Goal: Check status: Check status

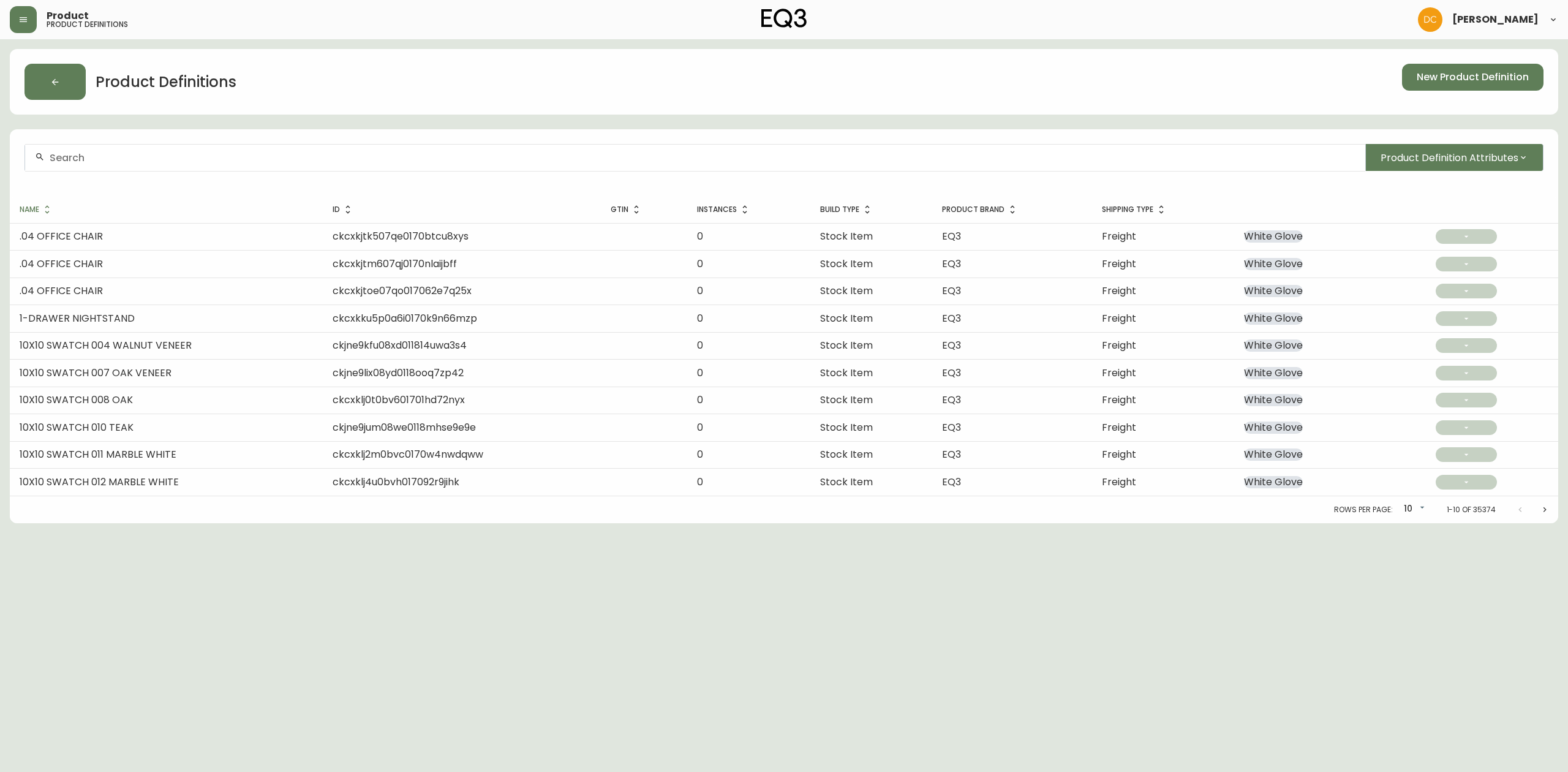
click at [3, 18] on header "Product product definitions David Castro" at bounding box center [784, 19] width 1568 height 39
click at [22, 19] on icon "button" at bounding box center [23, 20] width 8 height 5
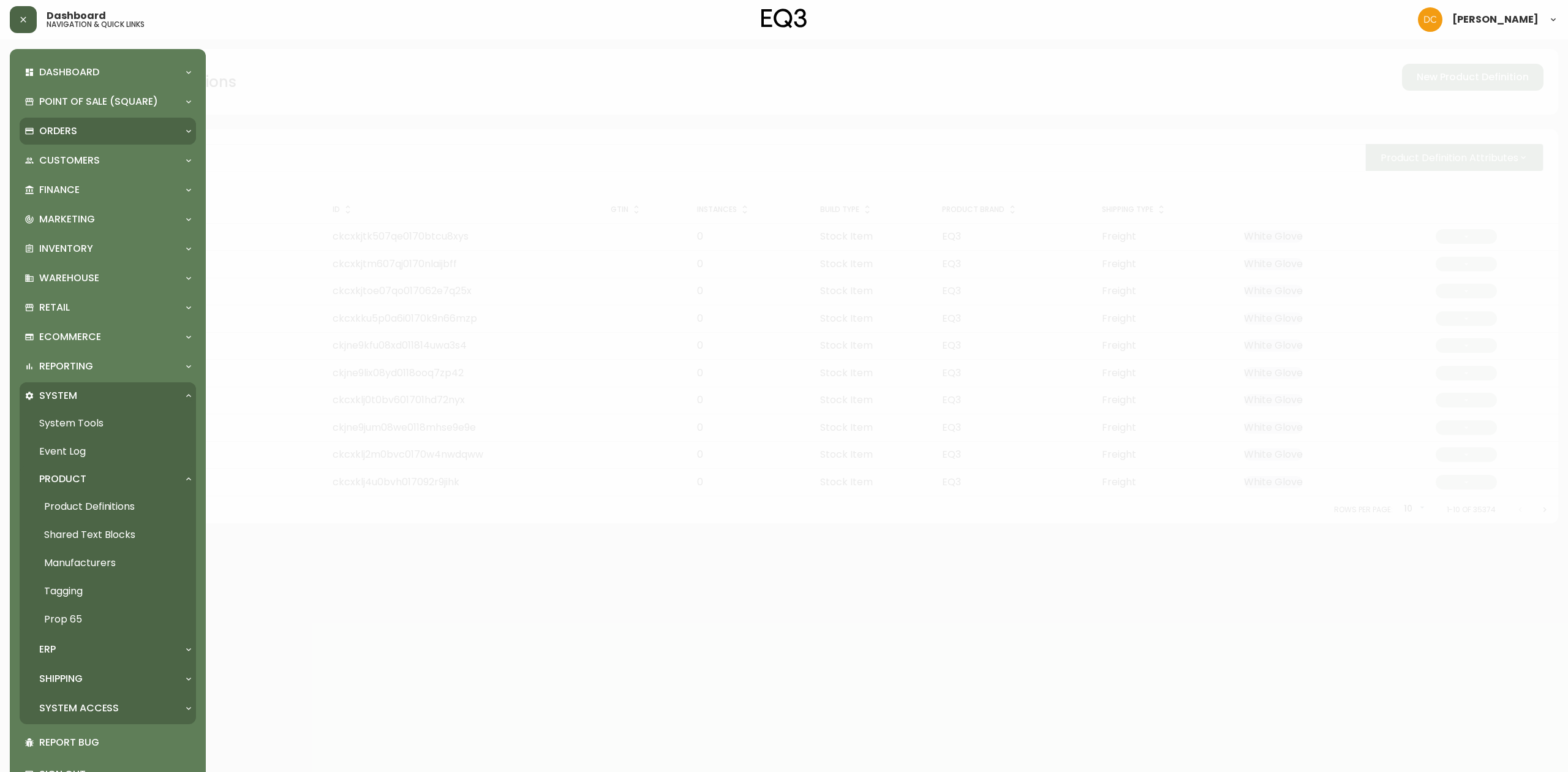
click at [69, 133] on p "Orders" at bounding box center [58, 131] width 38 height 13
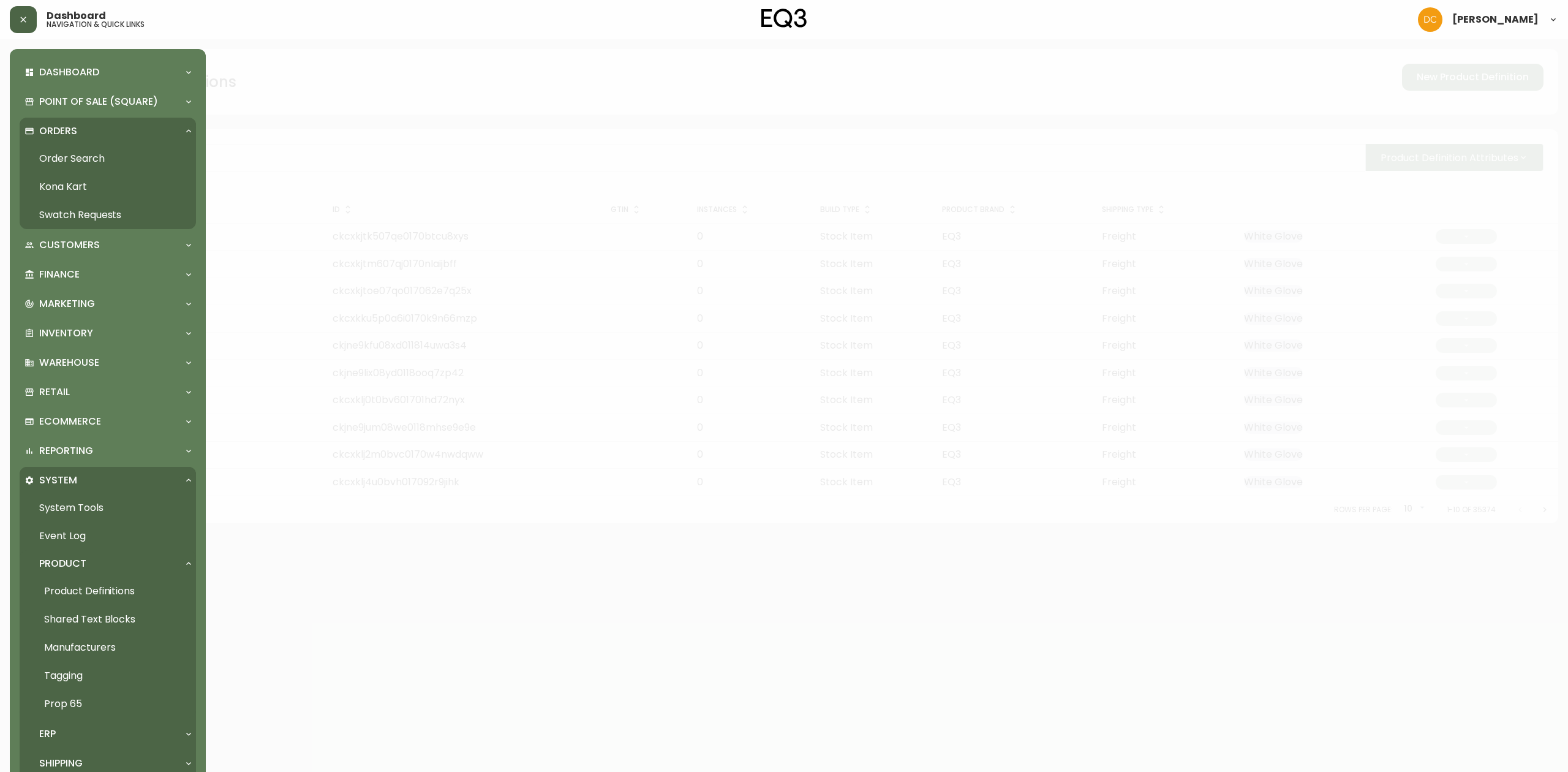
click at [78, 159] on link "Order Search" at bounding box center [107, 159] width 176 height 28
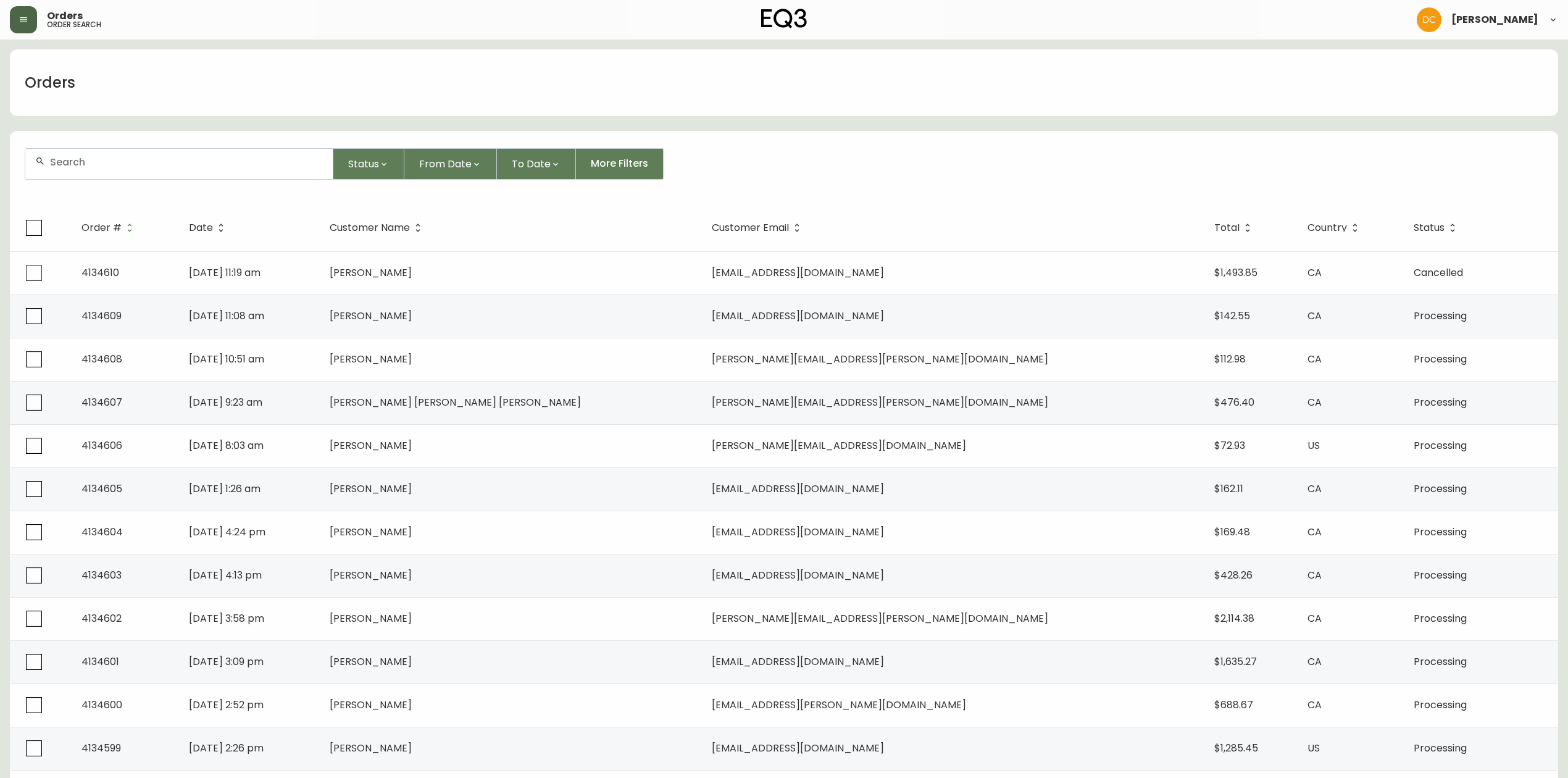
click at [171, 147] on form "Status From Date To Date More Filters" at bounding box center [784, 169] width 1548 height 71
click at [164, 166] on input "text" at bounding box center [186, 162] width 272 height 12
paste input "4134562"
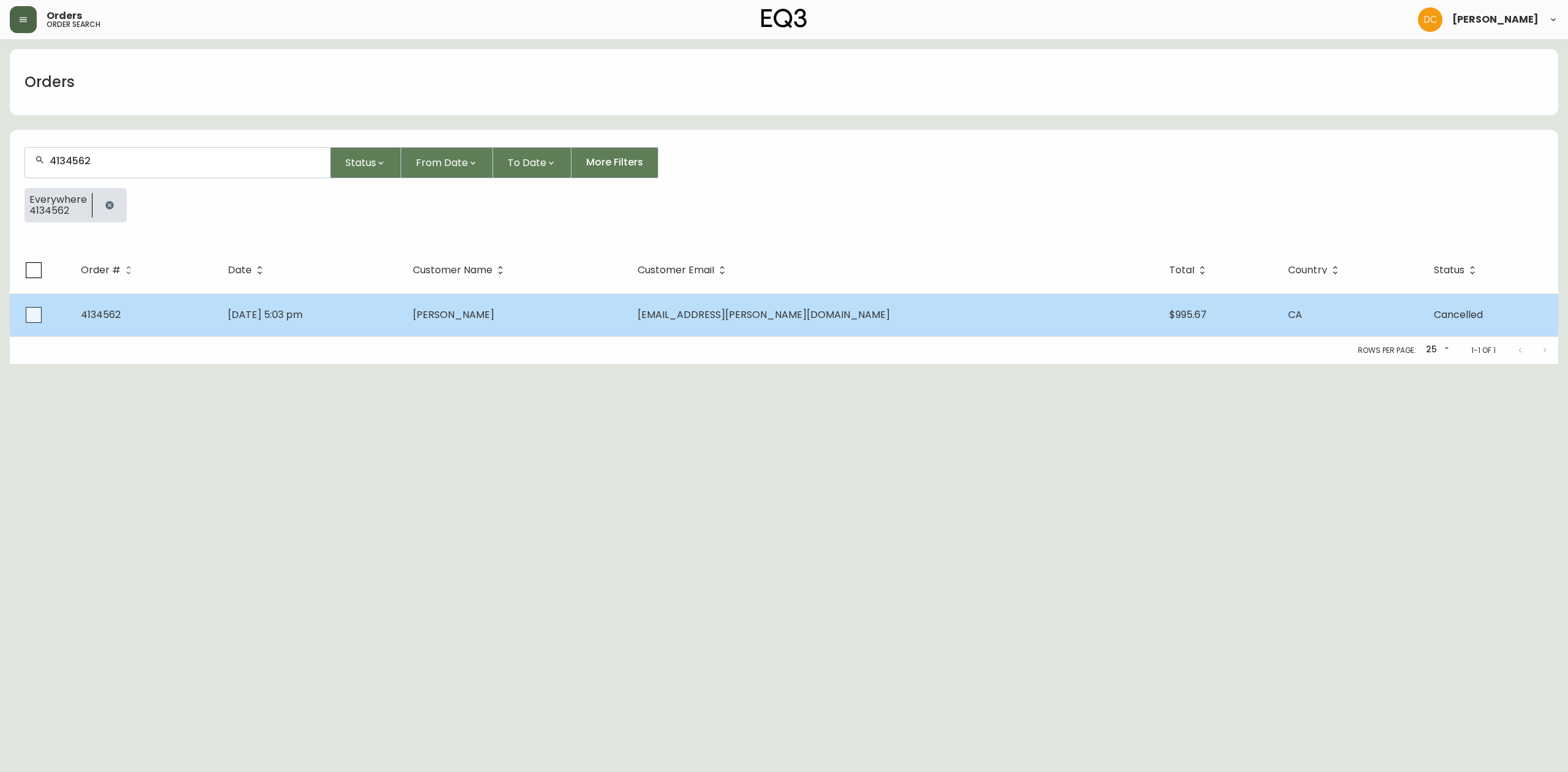
type input "4134562"
click at [391, 312] on td "[DATE] 5:03 pm" at bounding box center [310, 315] width 184 height 43
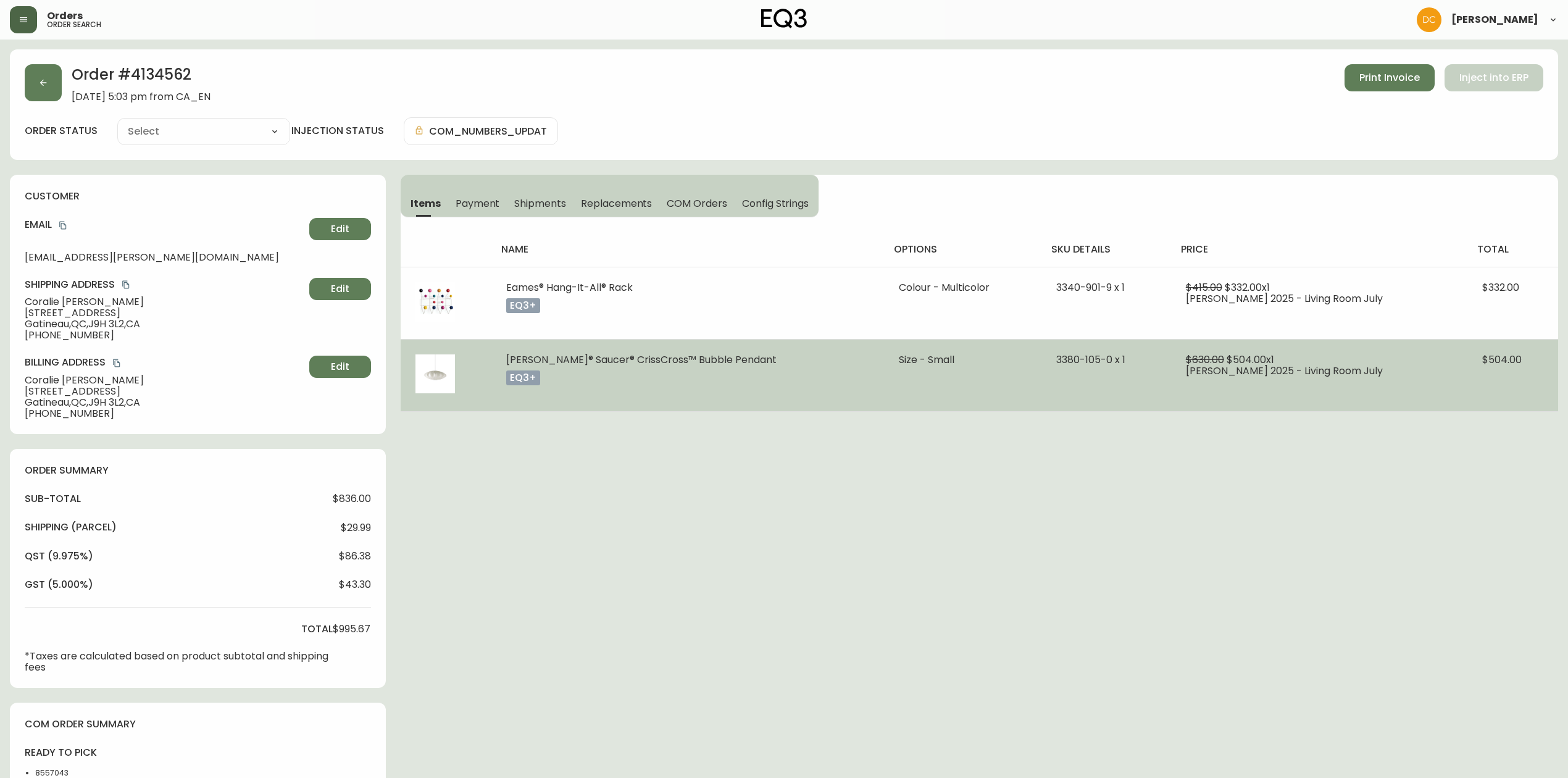
type input "Cancelled"
select select "CANCELLED"
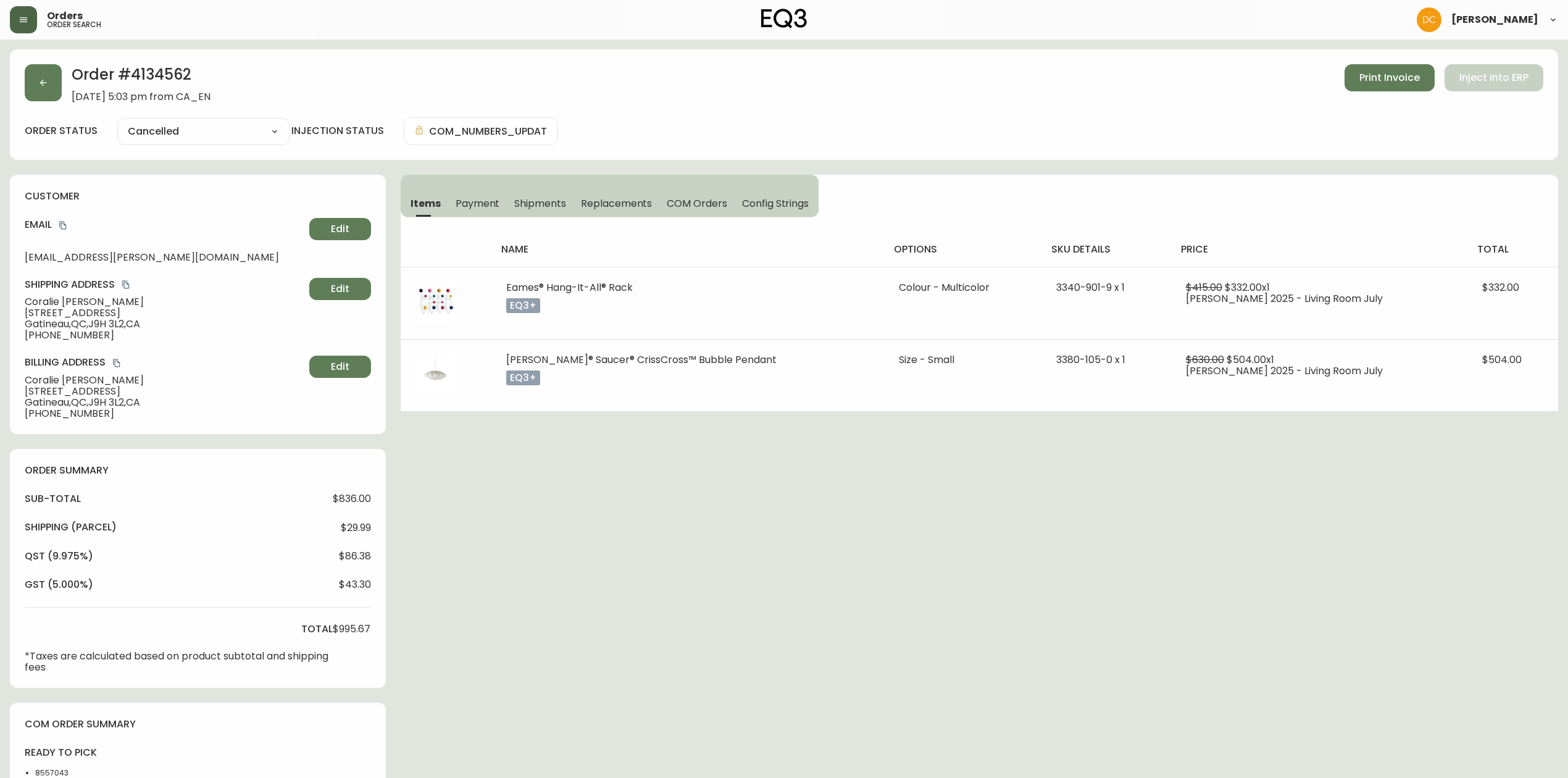
click at [477, 209] on span "Payment" at bounding box center [478, 203] width 45 height 13
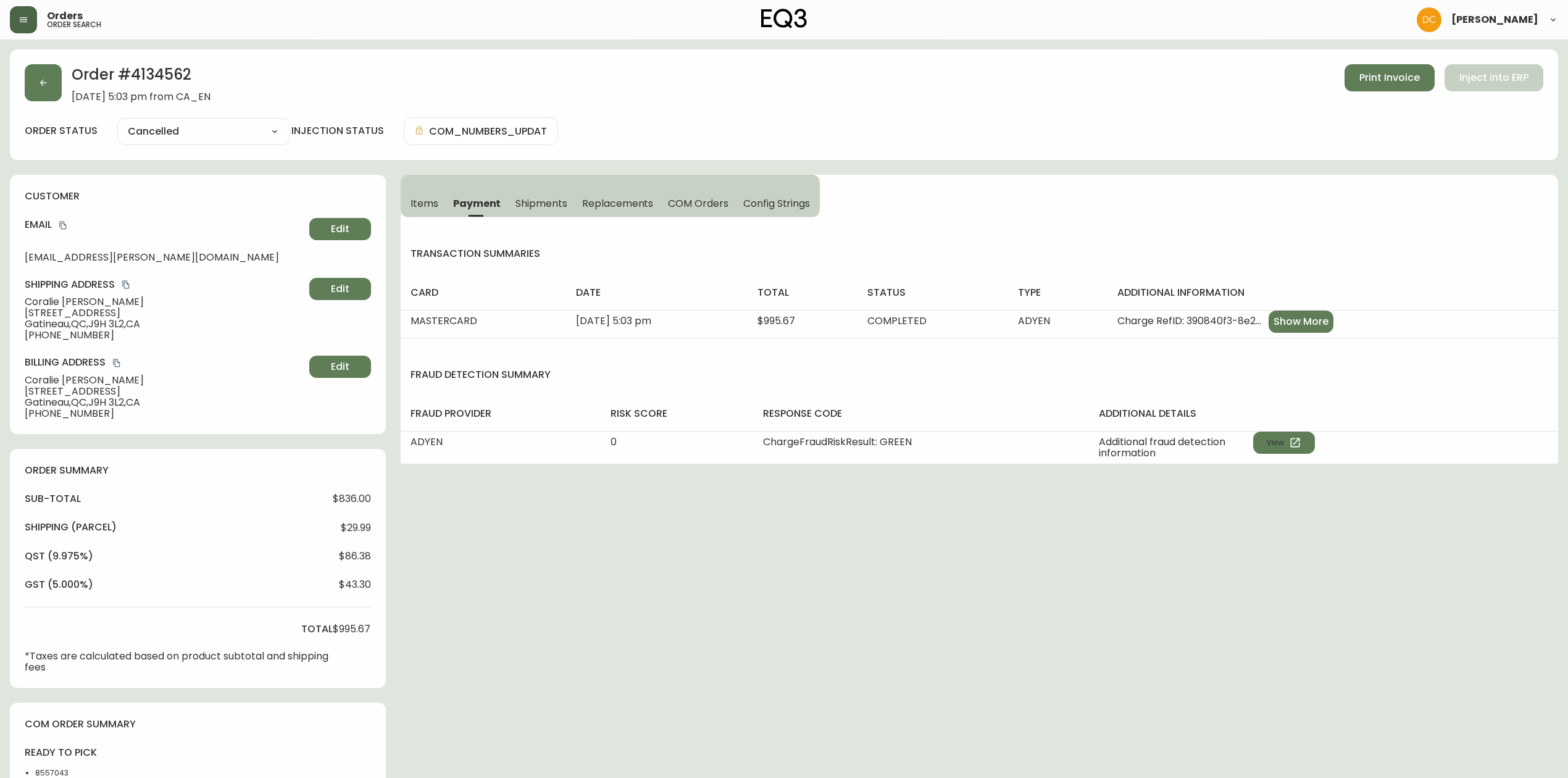
click at [533, 208] on span "Shipments" at bounding box center [541, 203] width 52 height 13
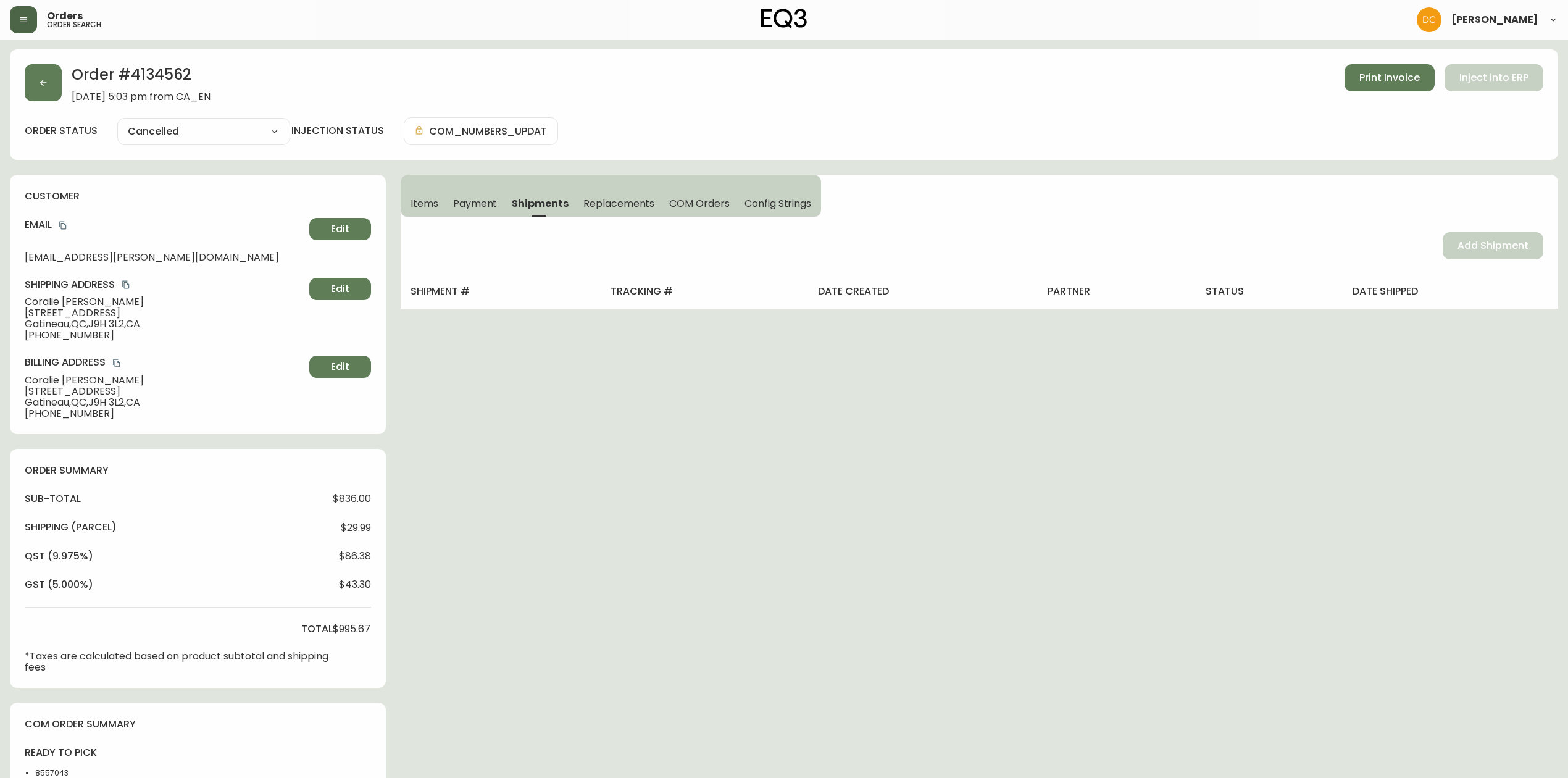
click at [595, 205] on span "Replacements" at bounding box center [619, 203] width 71 height 13
drag, startPoint x: 690, startPoint y: 208, endPoint x: 702, endPoint y: 210, distance: 12.2
click at [690, 208] on span "COM Orders" at bounding box center [700, 203] width 61 height 13
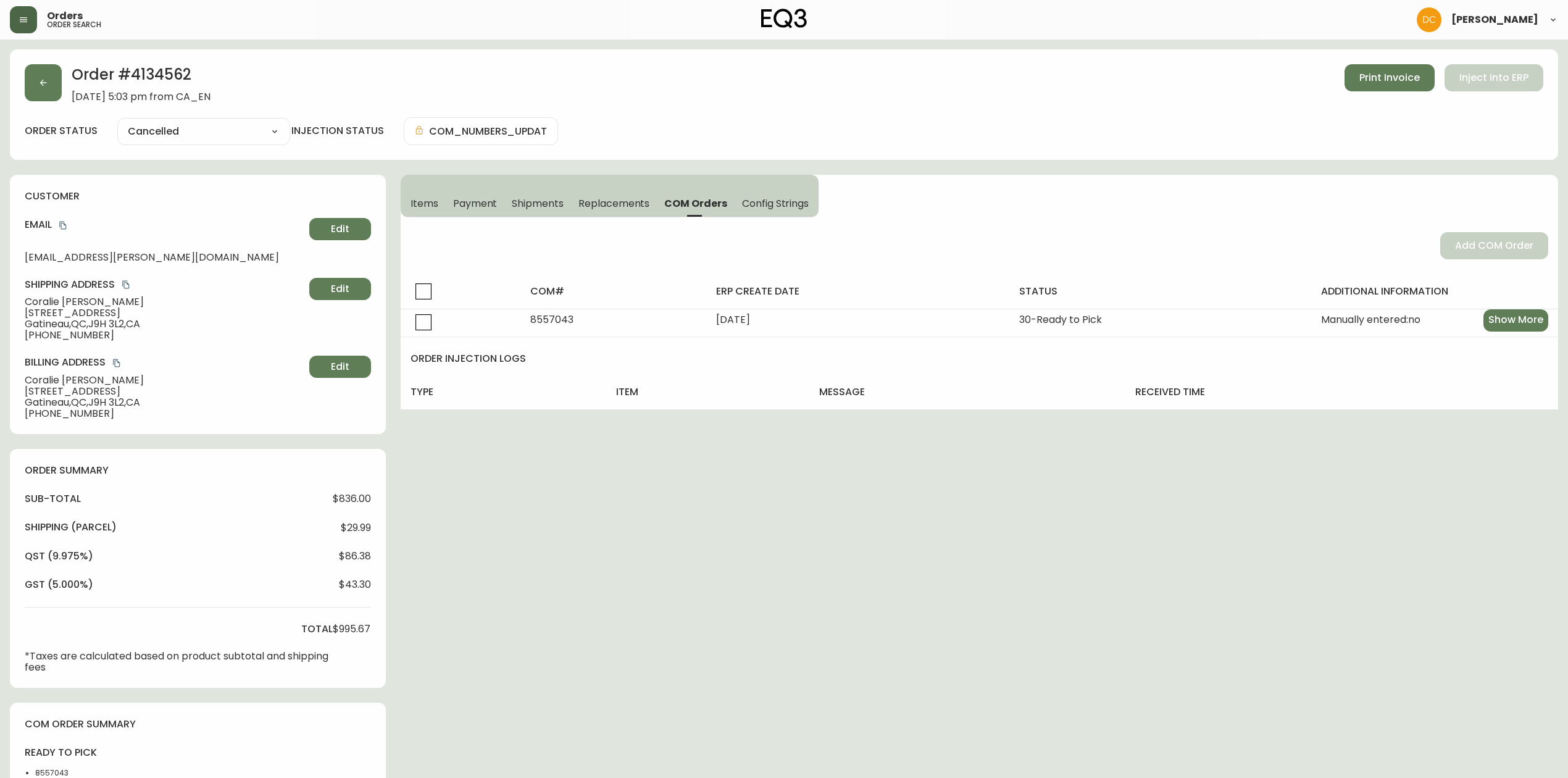
click at [760, 208] on span "Config Strings" at bounding box center [774, 203] width 66 height 13
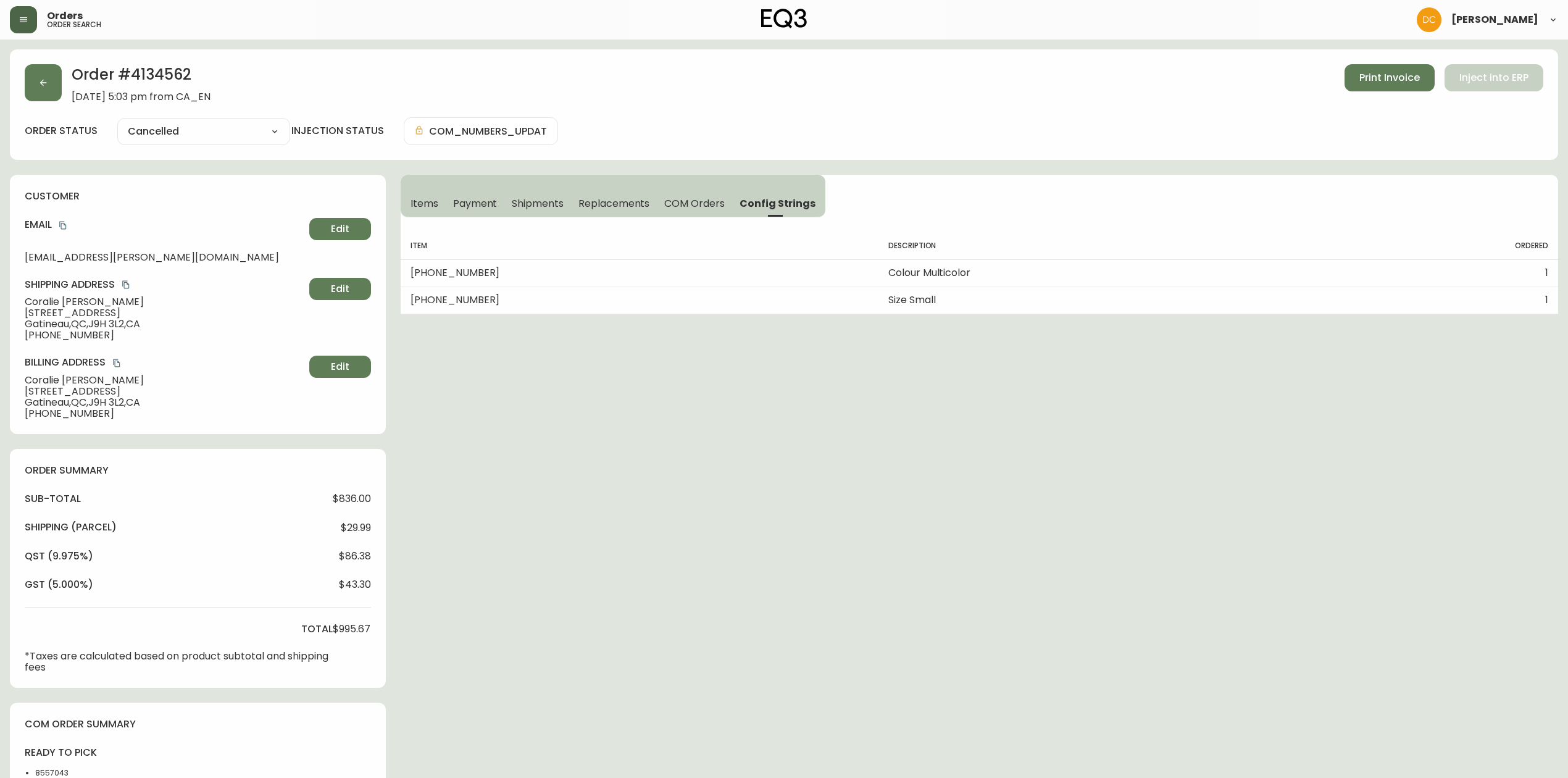
click at [705, 208] on span "COM Orders" at bounding box center [694, 203] width 61 height 13
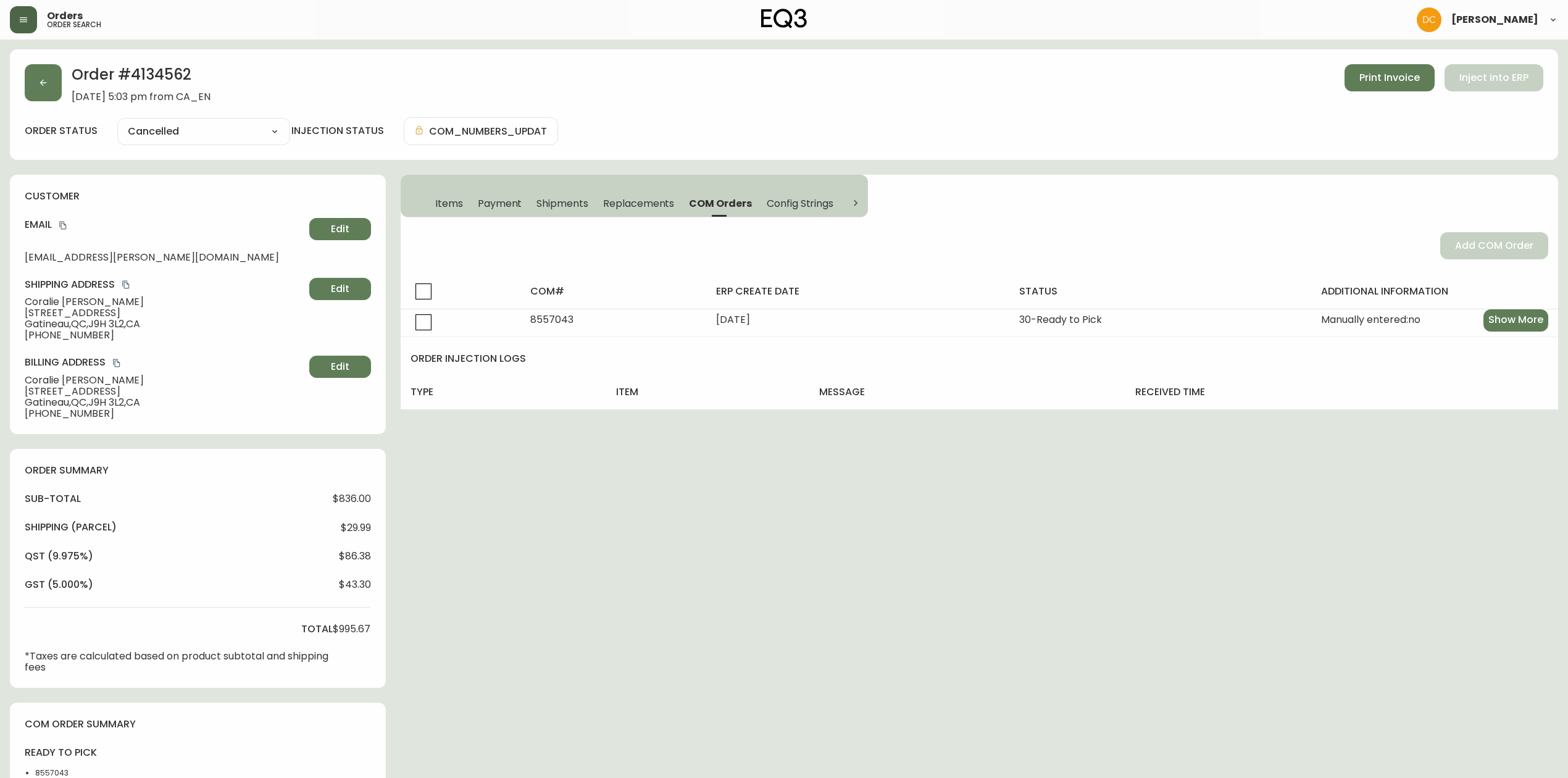
click at [657, 203] on span "Replacements" at bounding box center [638, 203] width 71 height 13
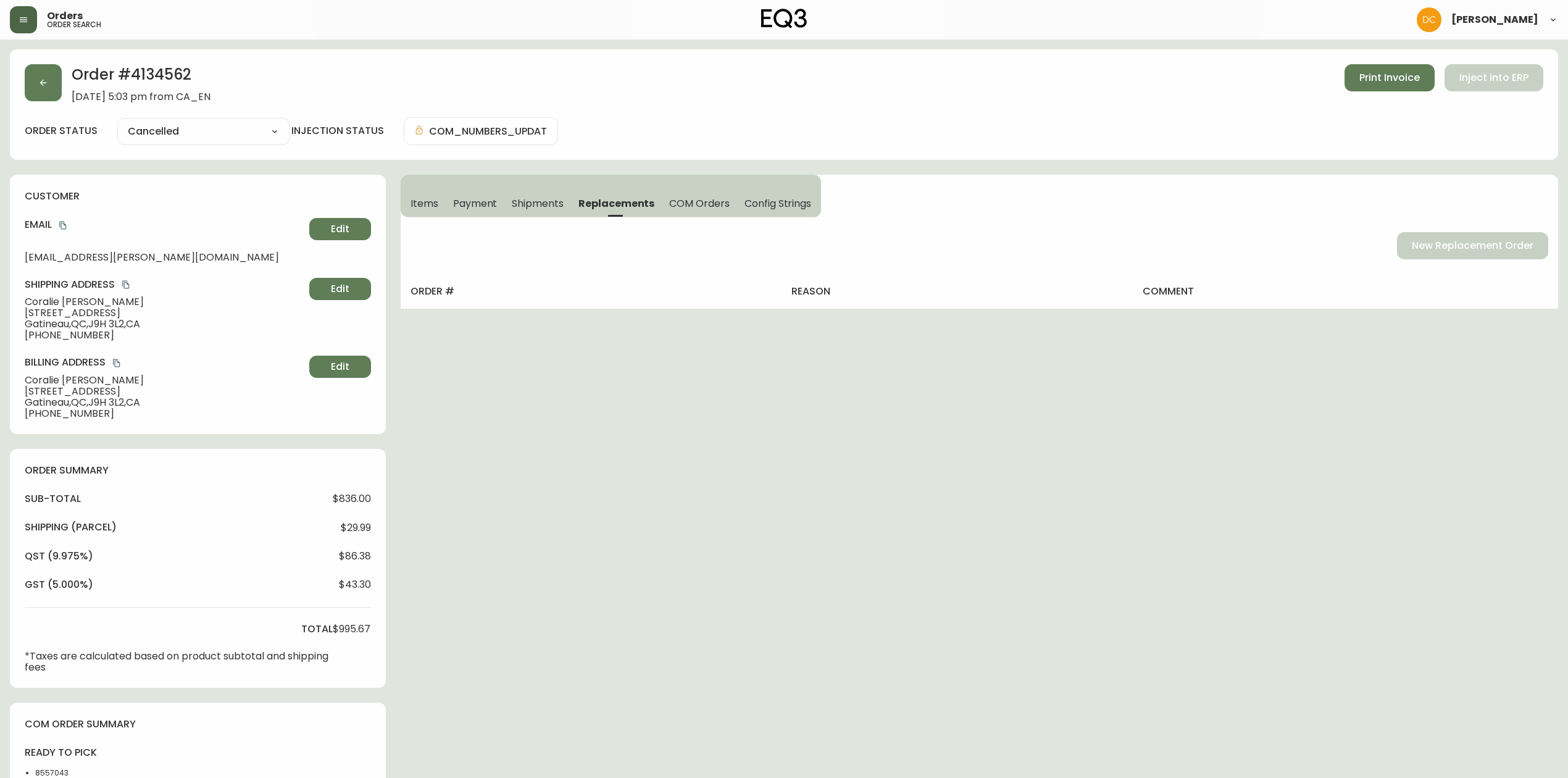
click at [573, 203] on button "Replacements" at bounding box center [616, 203] width 91 height 27
click at [530, 205] on span "Shipments" at bounding box center [538, 203] width 52 height 13
click at [484, 206] on span "Payment" at bounding box center [475, 203] width 45 height 13
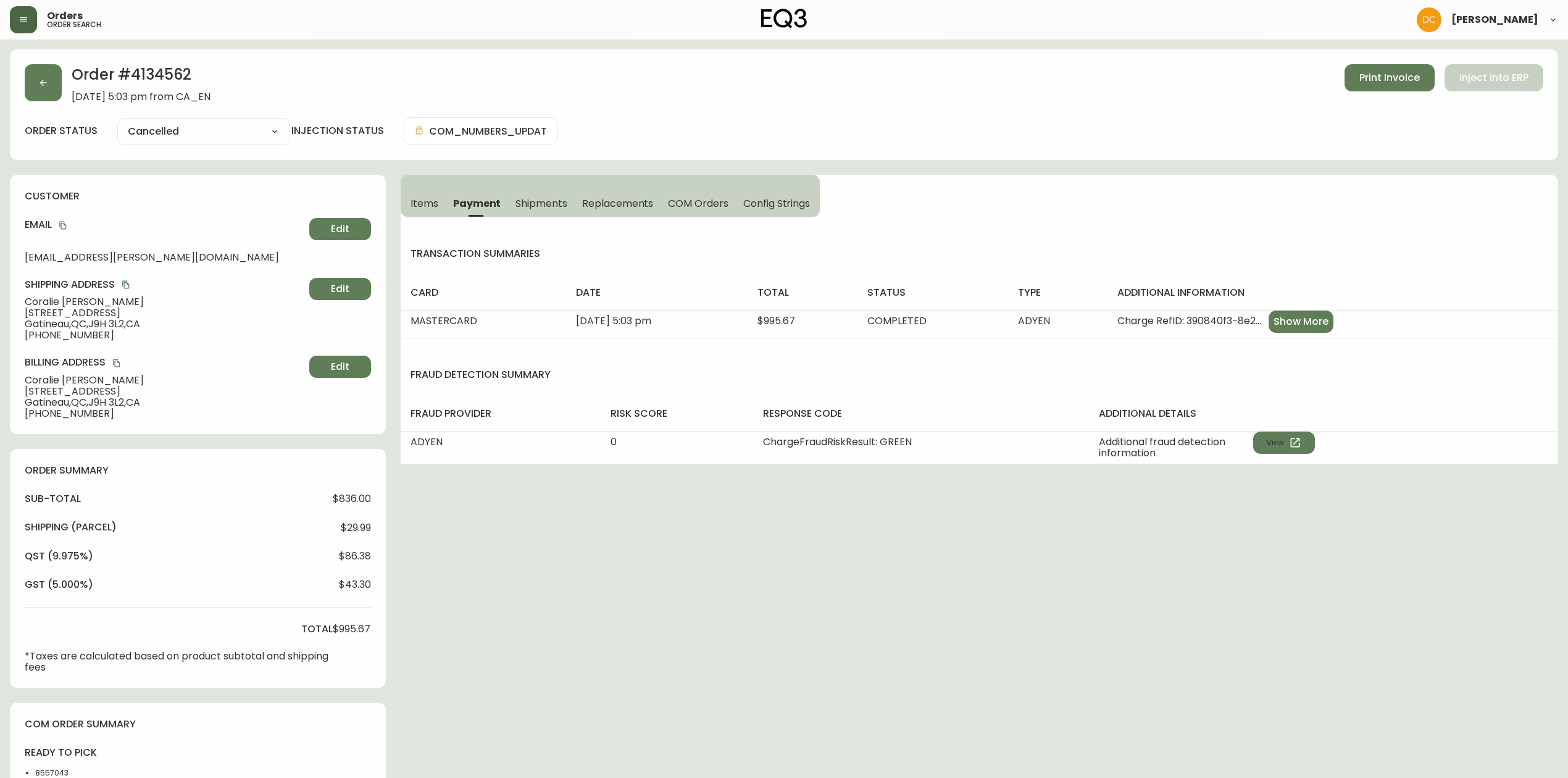
click at [420, 206] on span "Items" at bounding box center [424, 203] width 28 height 13
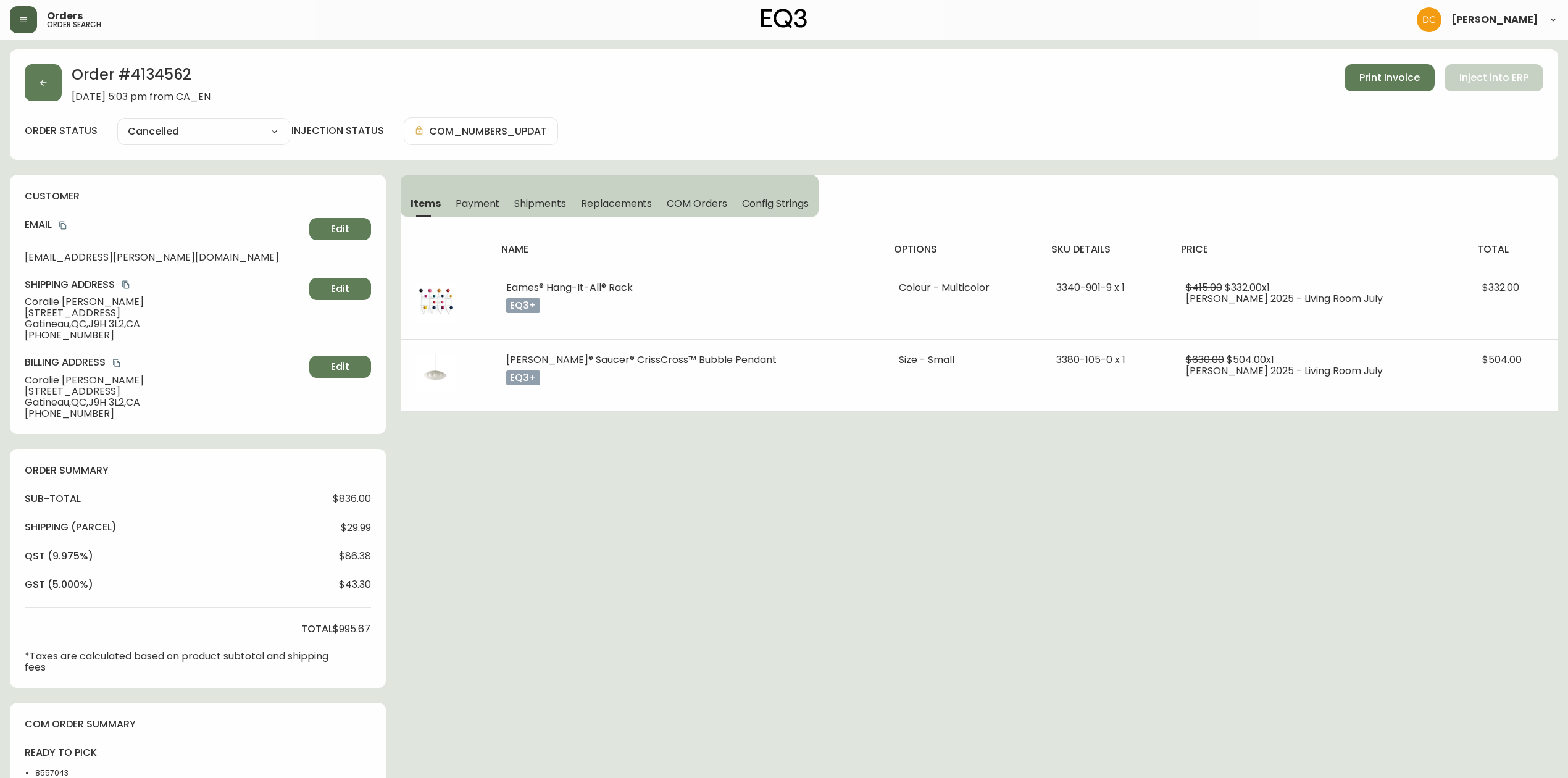
click at [711, 209] on span "COM Orders" at bounding box center [697, 203] width 61 height 13
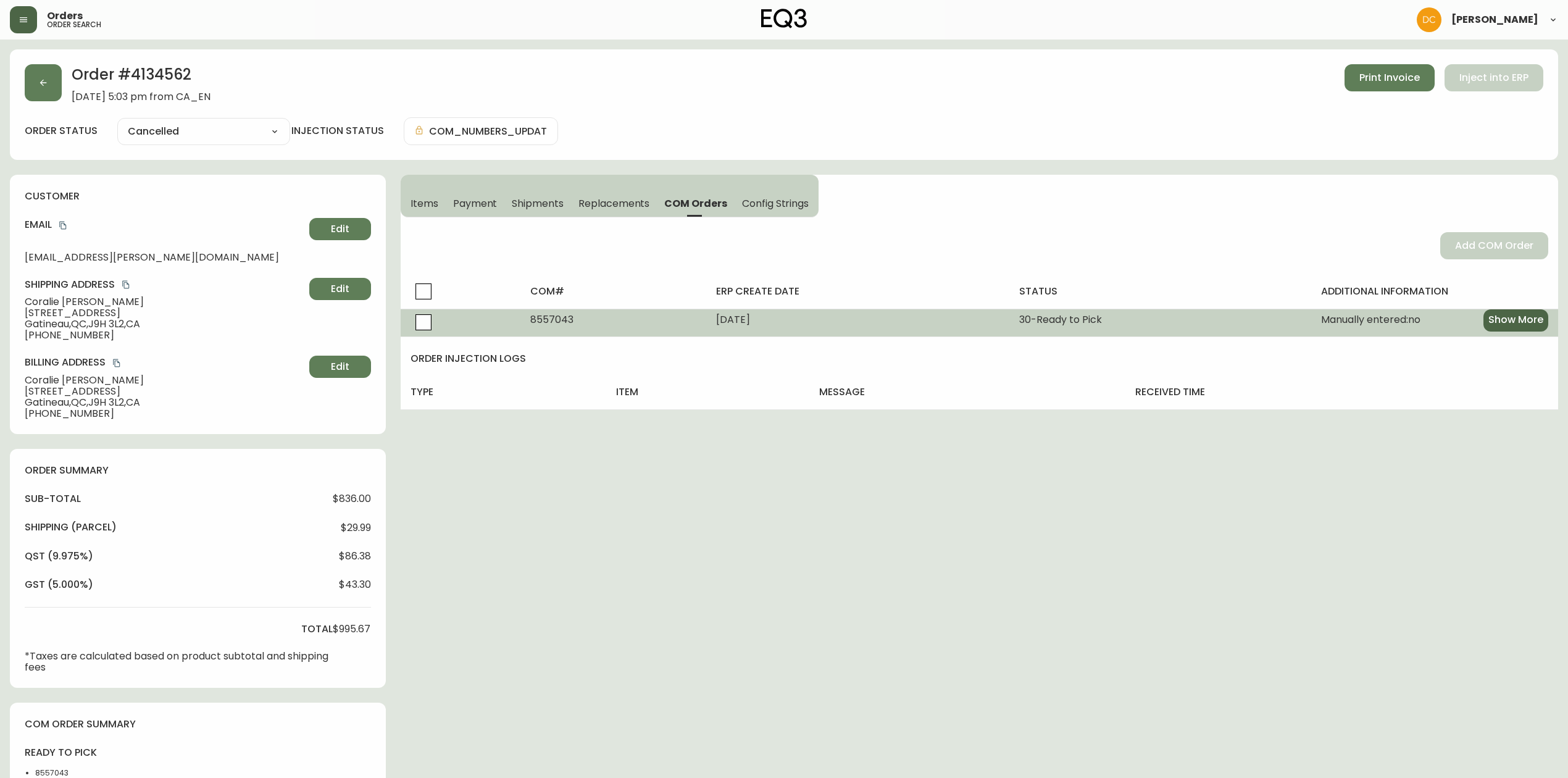
click at [1492, 321] on span "Show More" at bounding box center [1515, 320] width 55 height 13
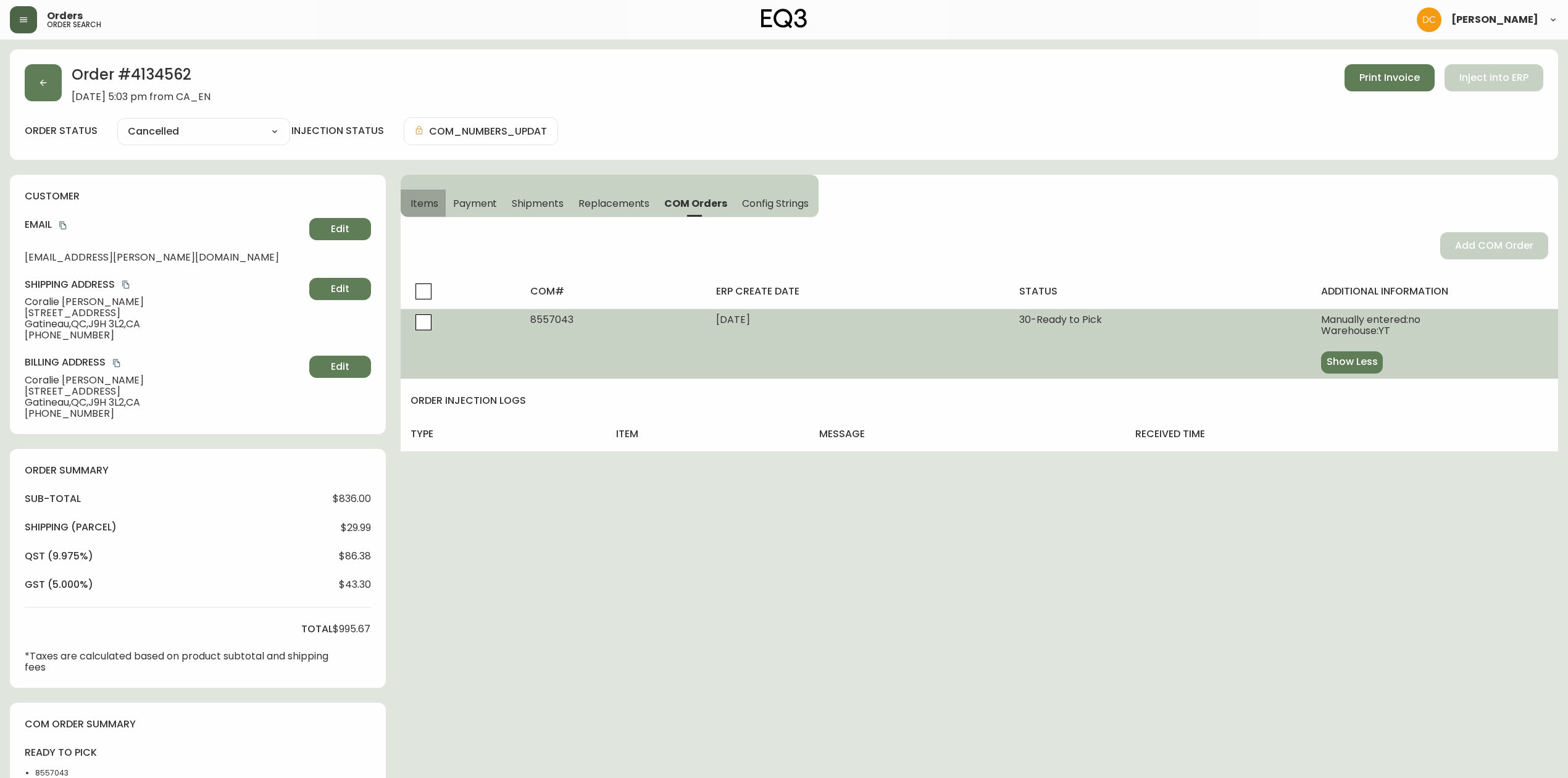
click at [404, 198] on button "Items" at bounding box center [423, 203] width 45 height 27
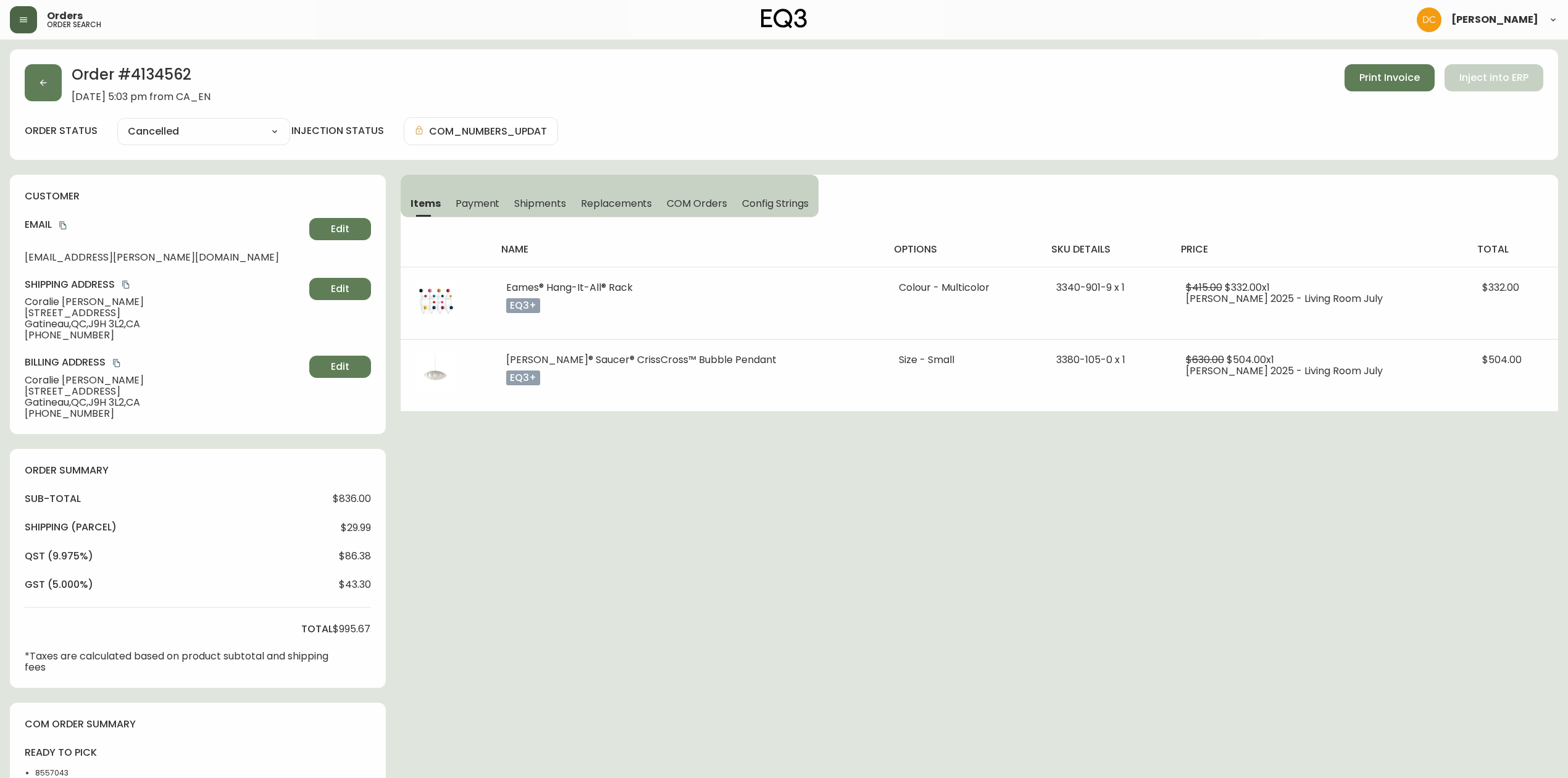
click at [171, 80] on h2 "Order # 4134562" at bounding box center [140, 77] width 139 height 27
copy h2 "4134562"
click at [175, 77] on h2 "Order # 4134562" at bounding box center [140, 77] width 139 height 27
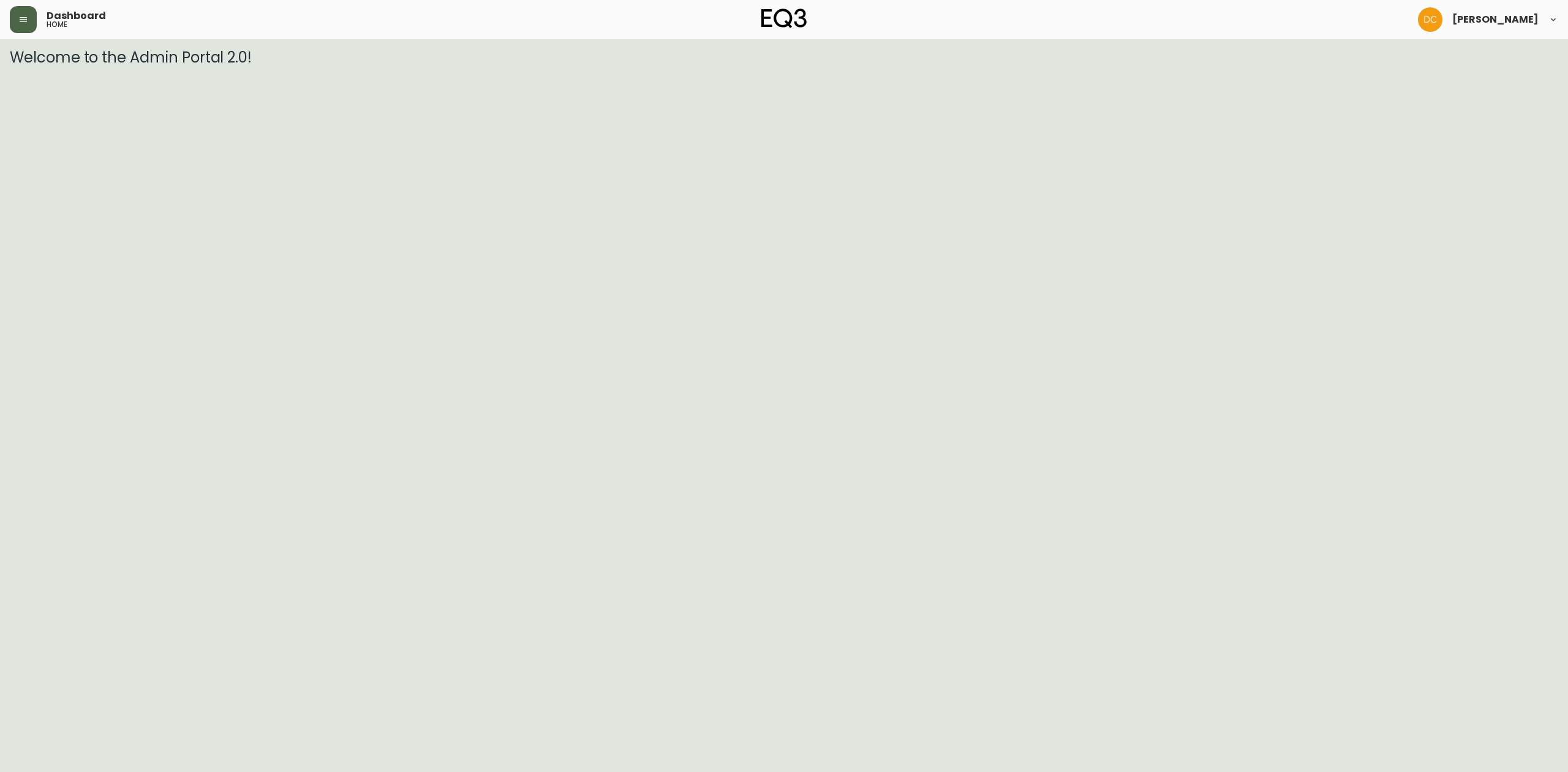
click at [13, 22] on button "button" at bounding box center [23, 19] width 27 height 27
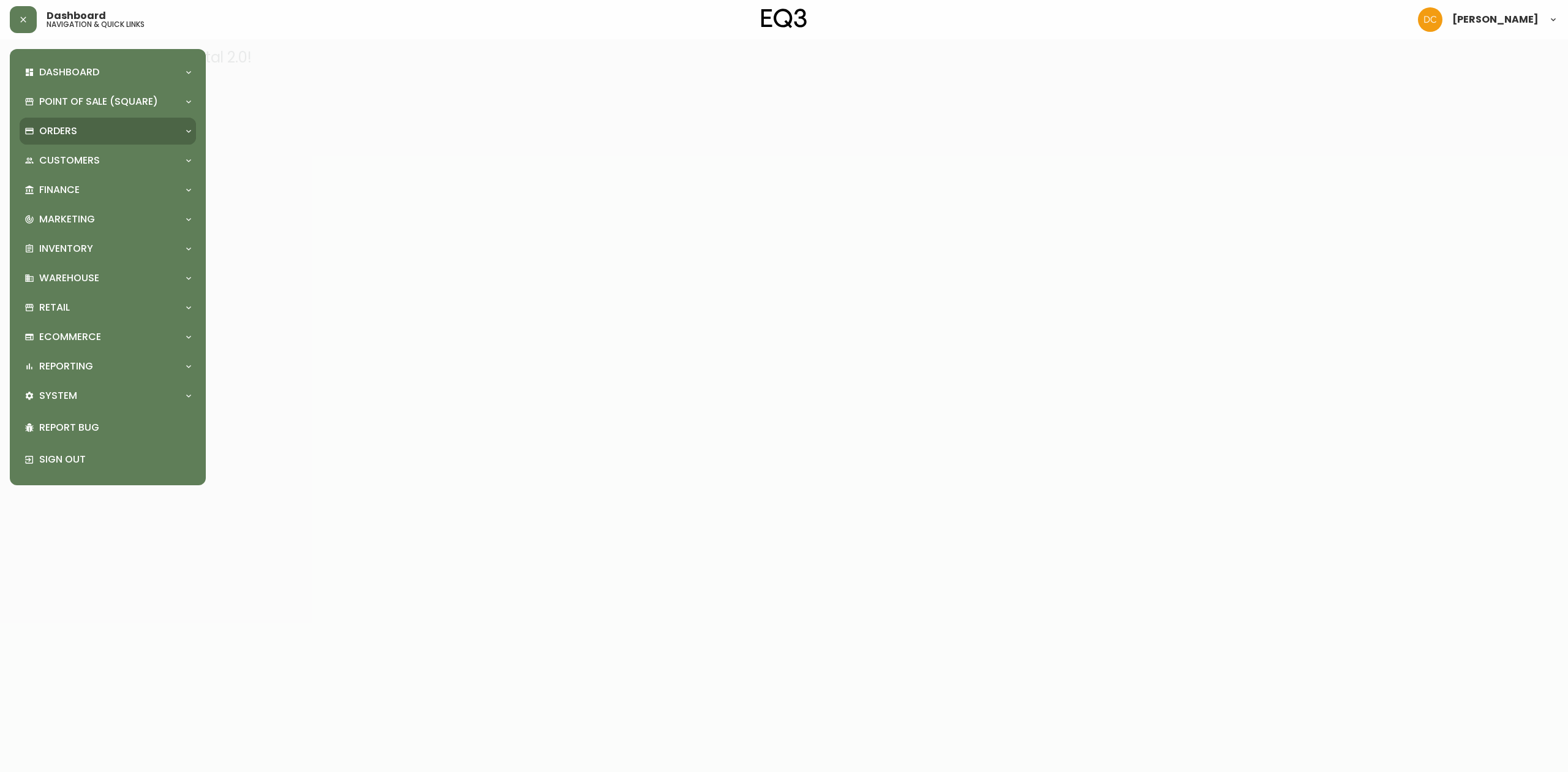
click at [58, 121] on div "Orders" at bounding box center [107, 131] width 176 height 27
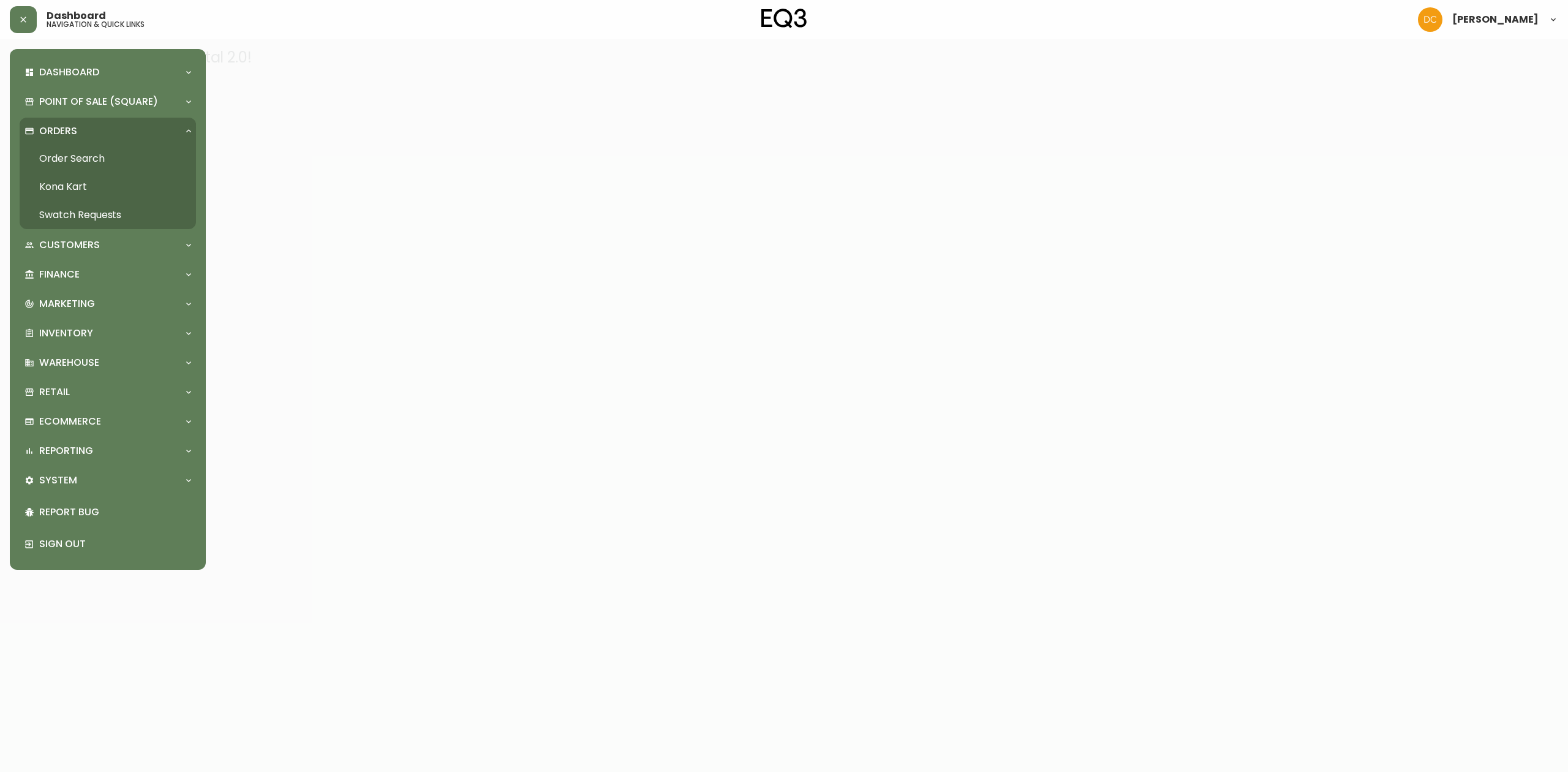
click at [71, 157] on link "Order Search" at bounding box center [107, 159] width 176 height 28
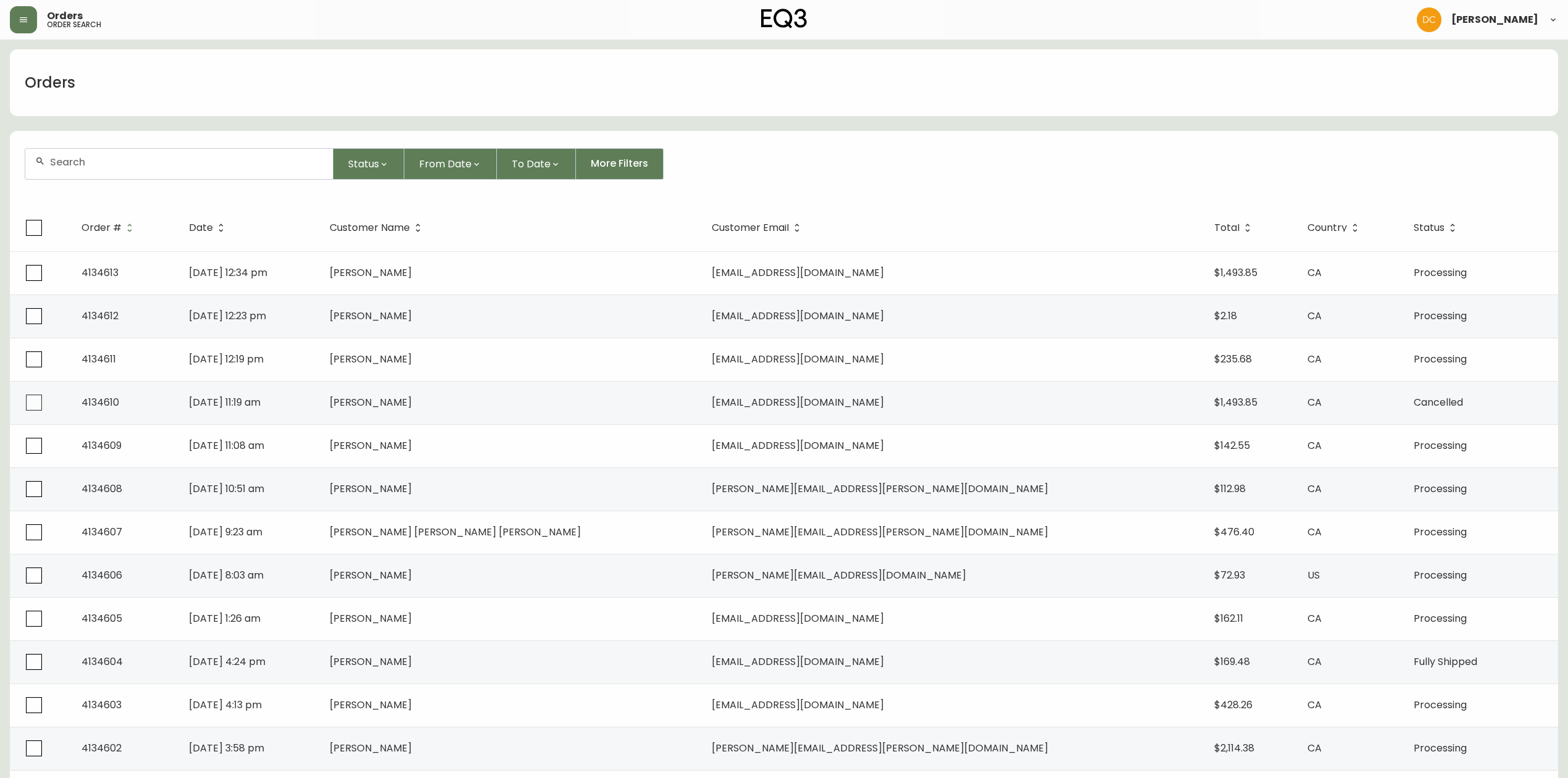
click at [203, 166] on input "text" at bounding box center [186, 162] width 272 height 12
paste input "4134562"
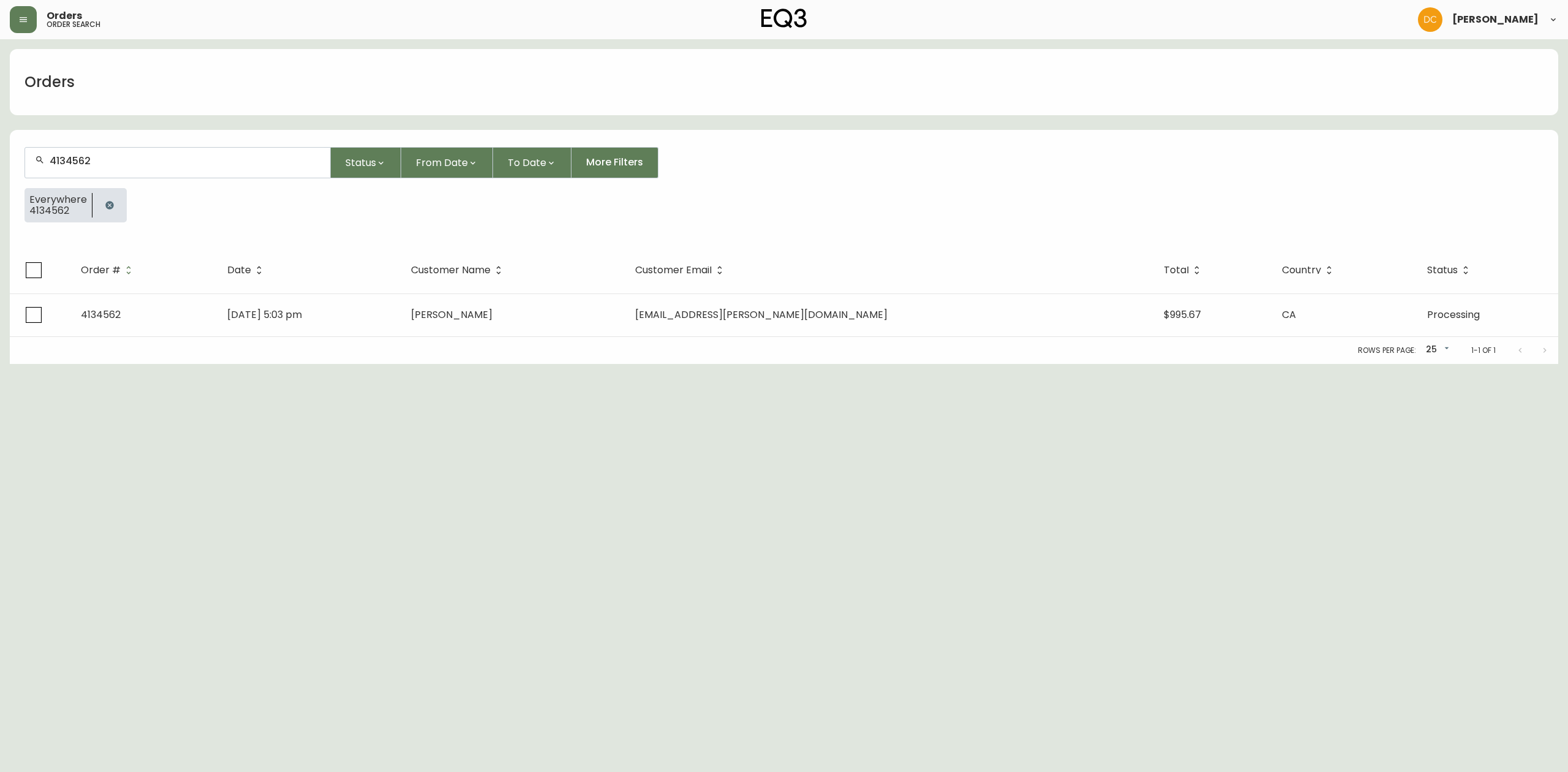
type input "4134562"
